Goal: Task Accomplishment & Management: Manage account settings

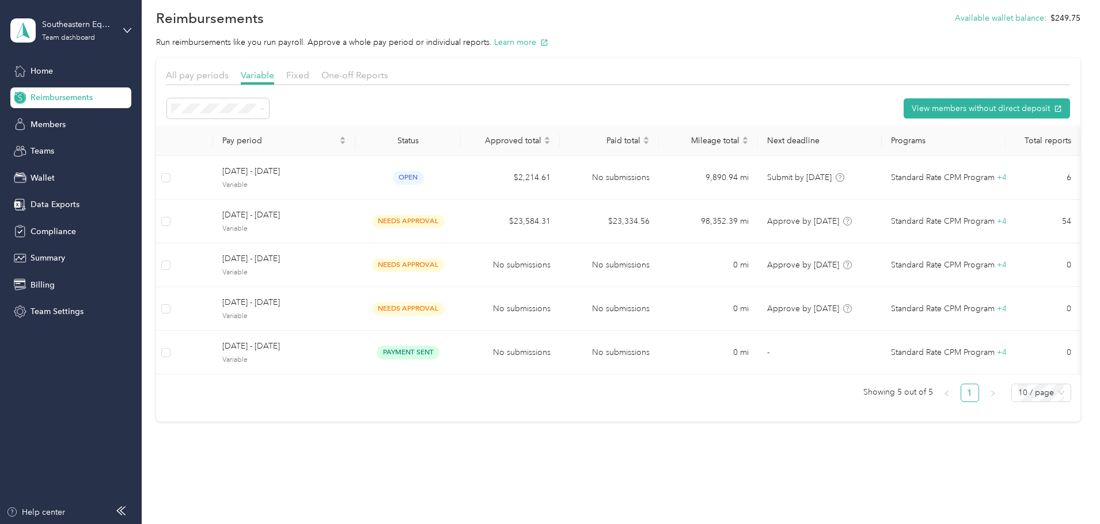
scroll to position [39, 0]
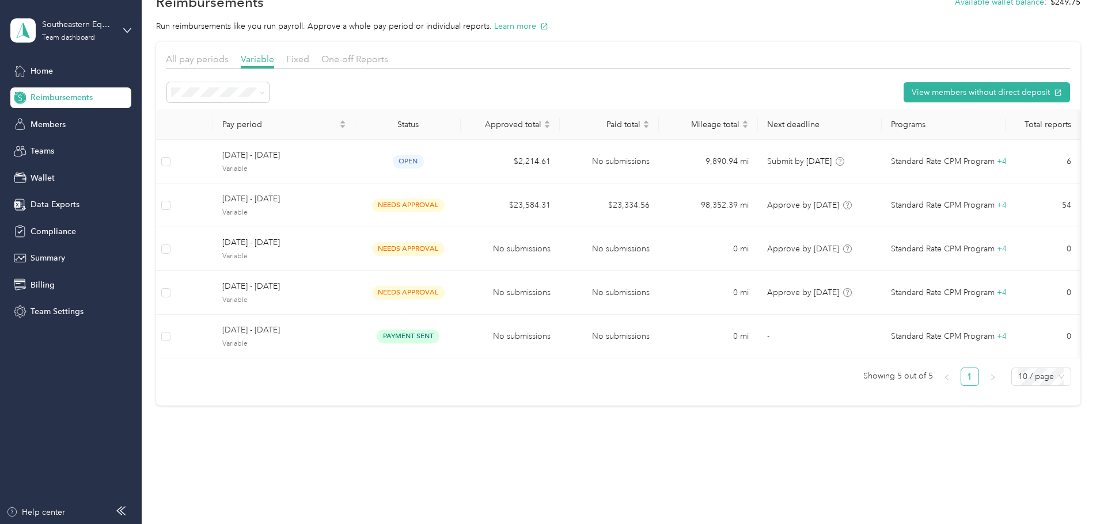
drag, startPoint x: 71, startPoint y: 53, endPoint x: 56, endPoint y: 63, distance: 18.2
click at [70, 54] on div "Southeastern Equipment Team dashboard Home Reimbursements Members Teams Wallet …" at bounding box center [70, 161] width 121 height 322
click at [52, 72] on span "Home" at bounding box center [42, 71] width 22 height 12
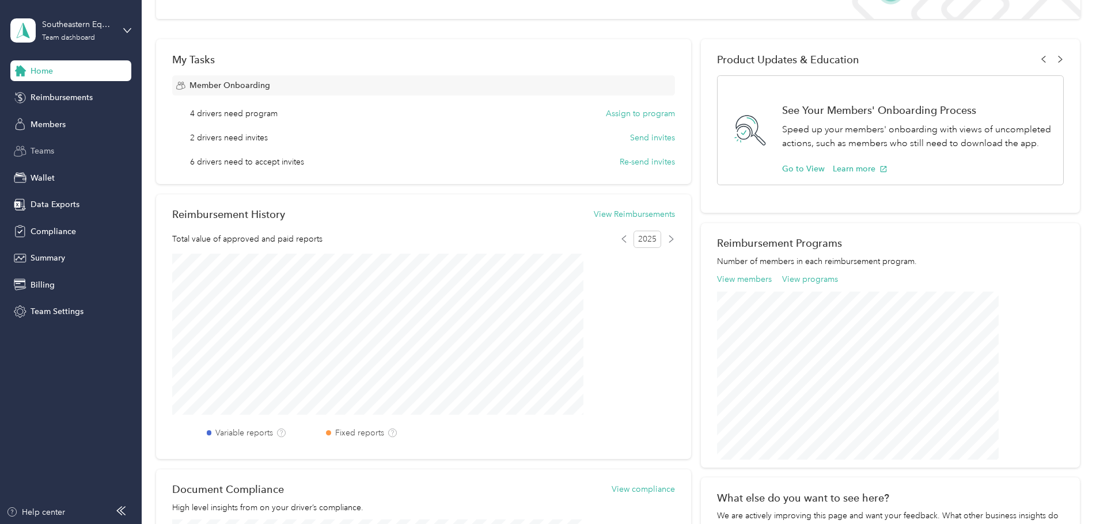
scroll to position [144, 0]
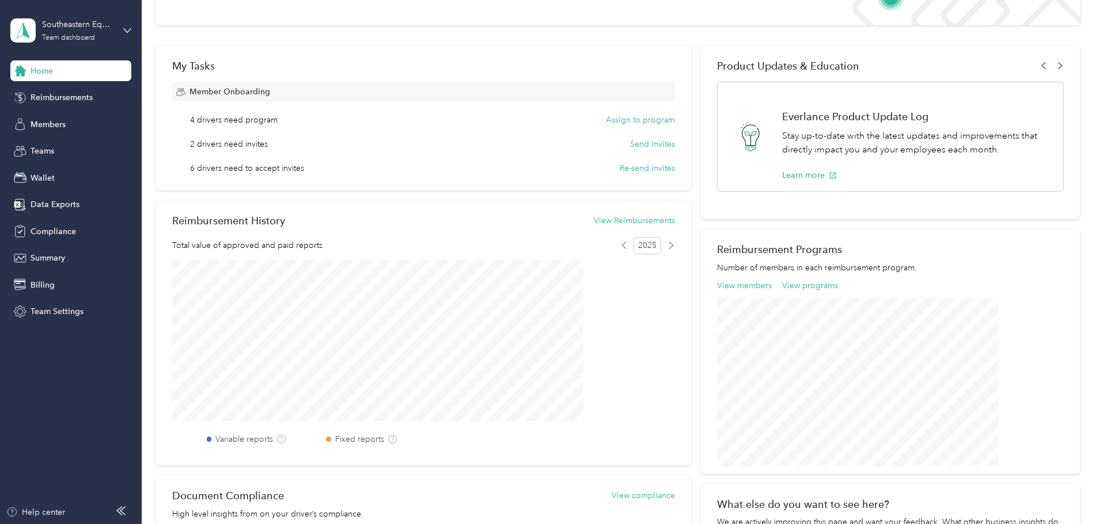
drag, startPoint x: 55, startPoint y: 119, endPoint x: 56, endPoint y: 113, distance: 5.8
click at [55, 114] on div "Members" at bounding box center [70, 124] width 121 height 21
